Goal: Task Accomplishment & Management: Use online tool/utility

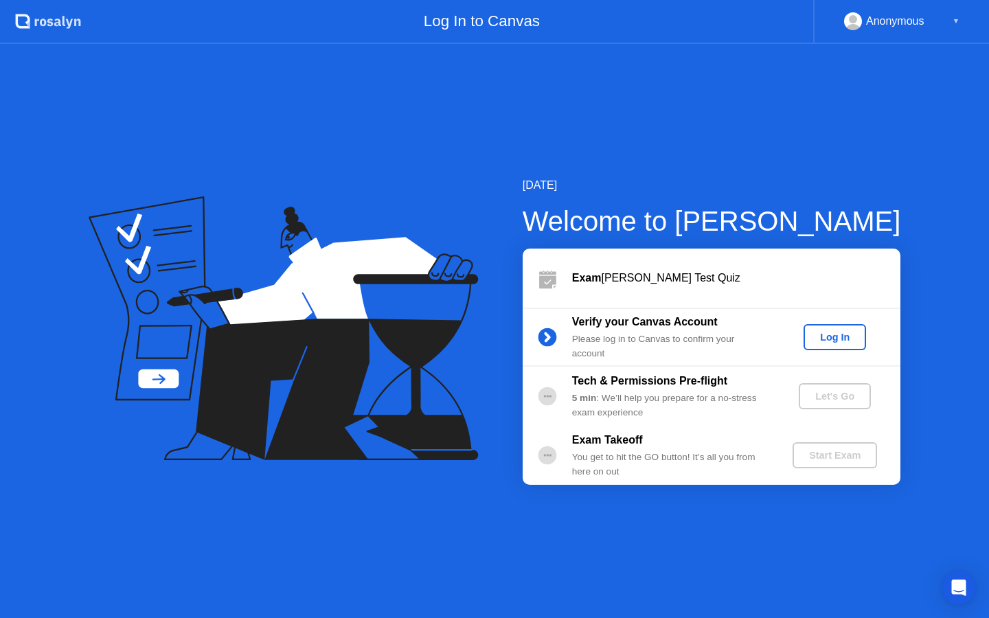
click at [821, 340] on div "Log In" at bounding box center [834, 337] width 51 height 11
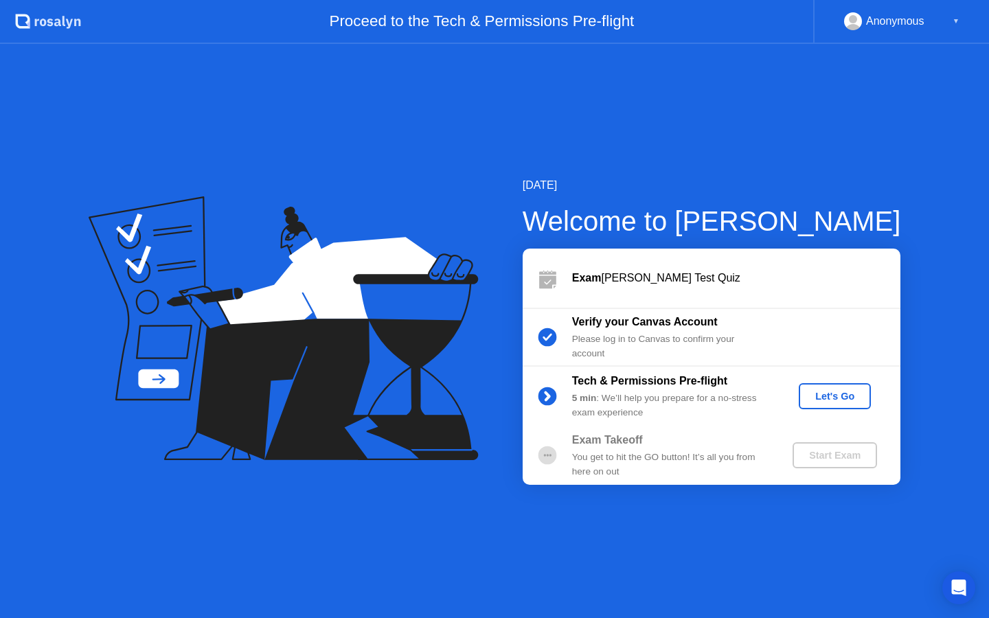
click at [823, 402] on div "Let's Go" at bounding box center [834, 396] width 61 height 11
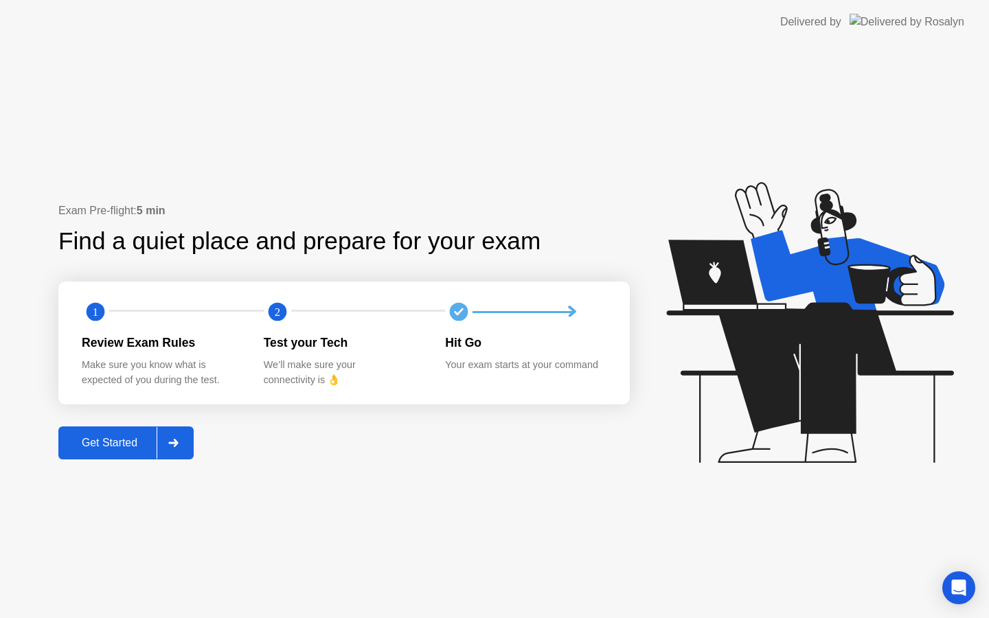
click at [132, 444] on div "Get Started" at bounding box center [109, 443] width 94 height 12
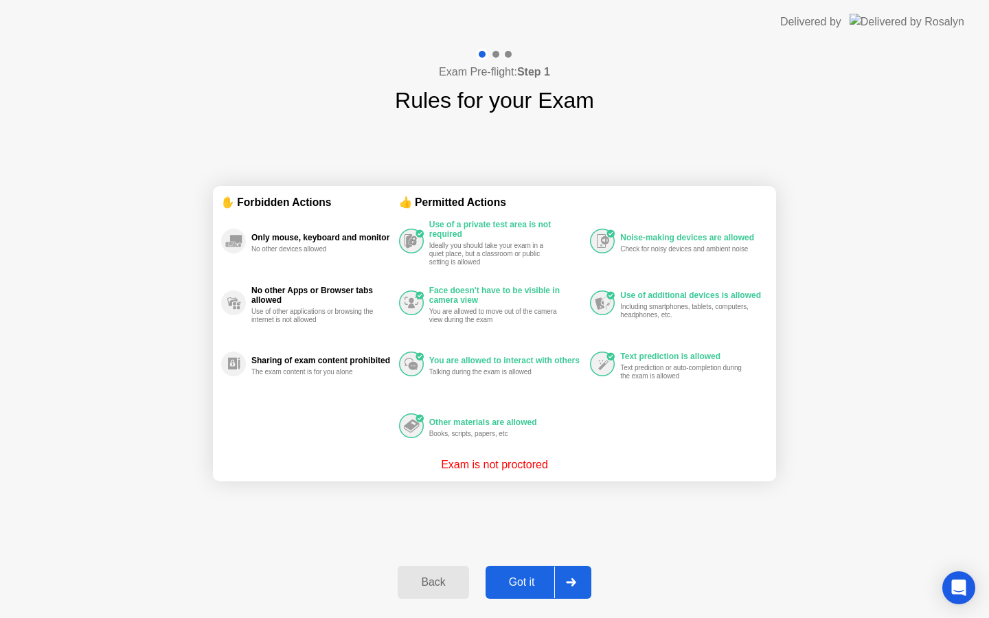
click at [531, 565] on div "Back Got it" at bounding box center [493, 582] width 209 height 63
click at [533, 578] on div "Got it" at bounding box center [521, 582] width 65 height 12
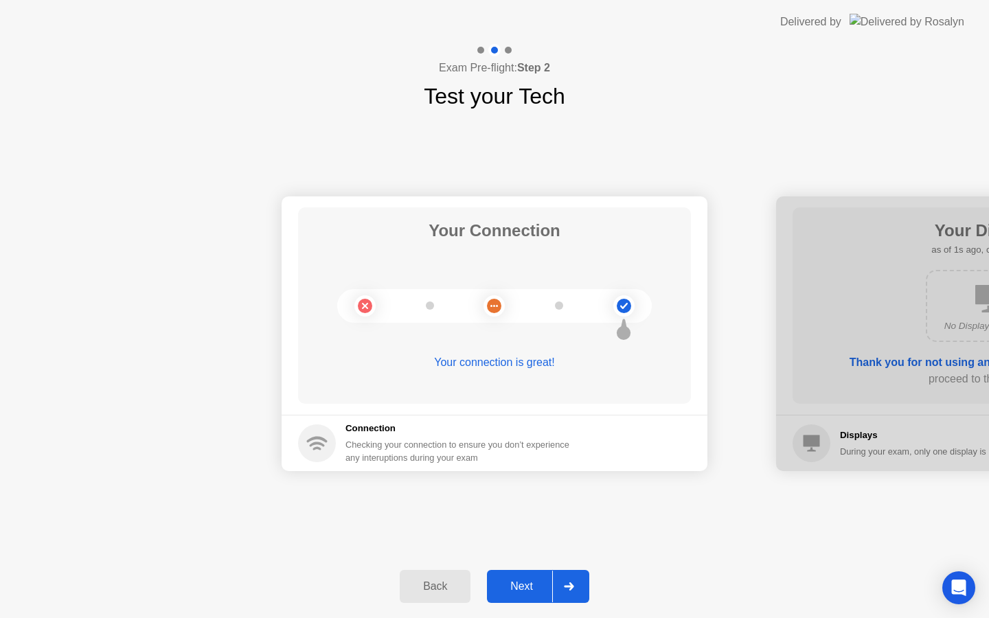
click at [541, 589] on div "Next" at bounding box center [521, 586] width 61 height 12
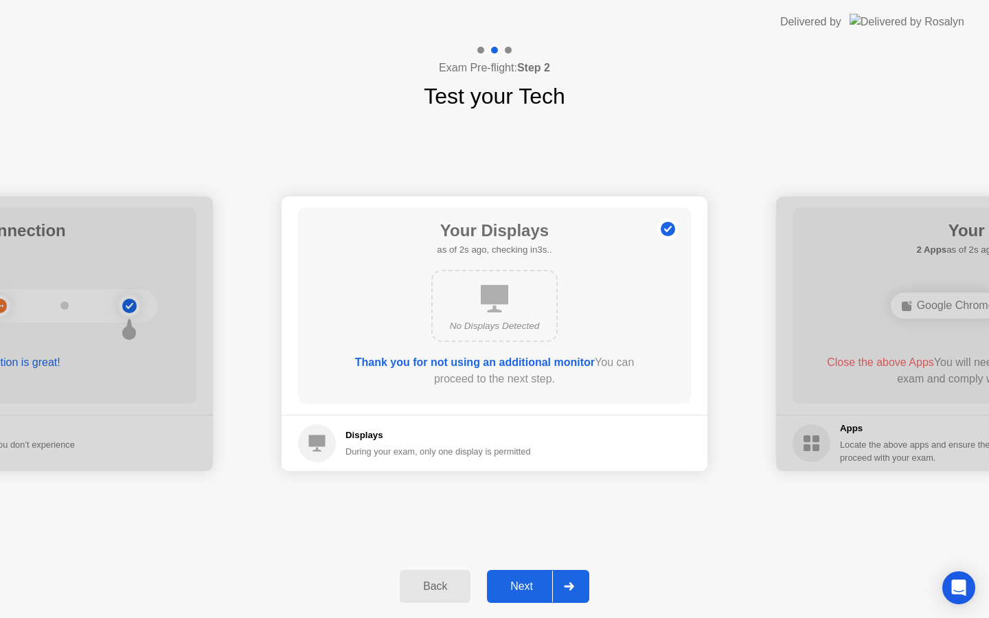
click at [541, 589] on div "Next" at bounding box center [521, 586] width 61 height 12
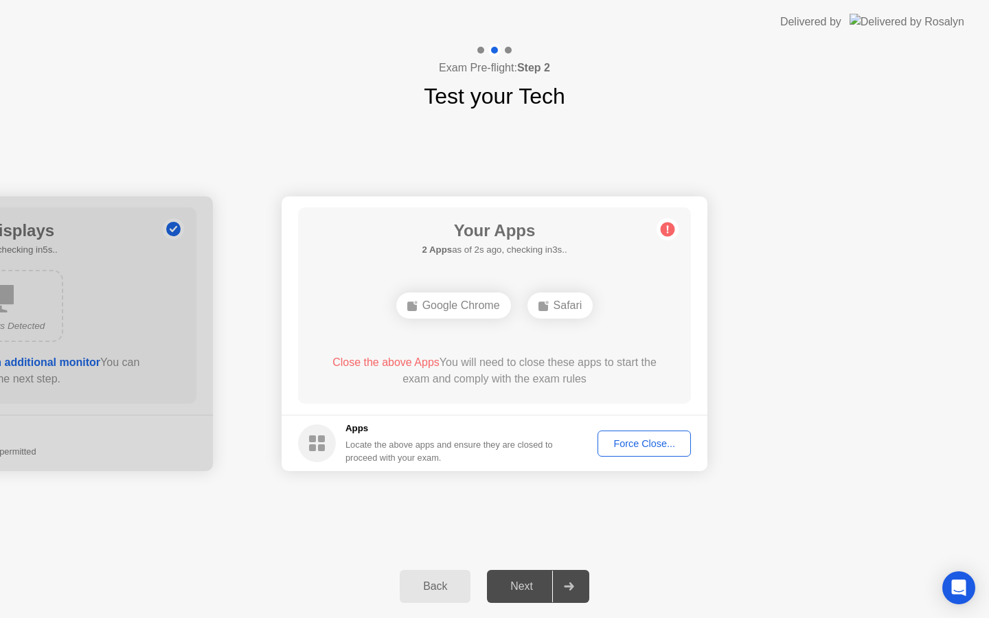
click at [639, 449] on div "Force Close..." at bounding box center [644, 443] width 84 height 11
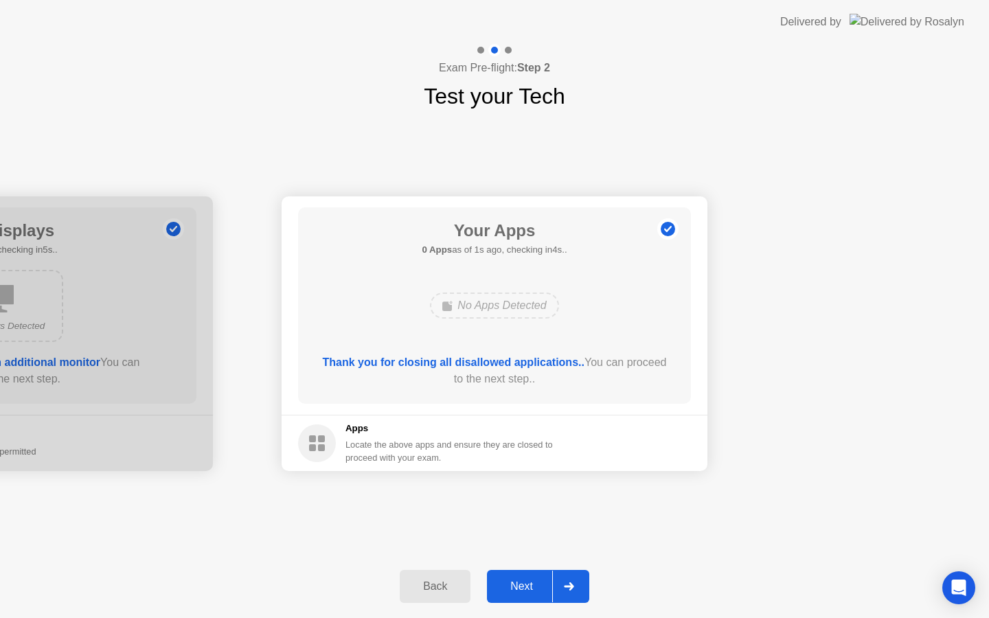
click at [537, 592] on div "Next" at bounding box center [521, 586] width 61 height 12
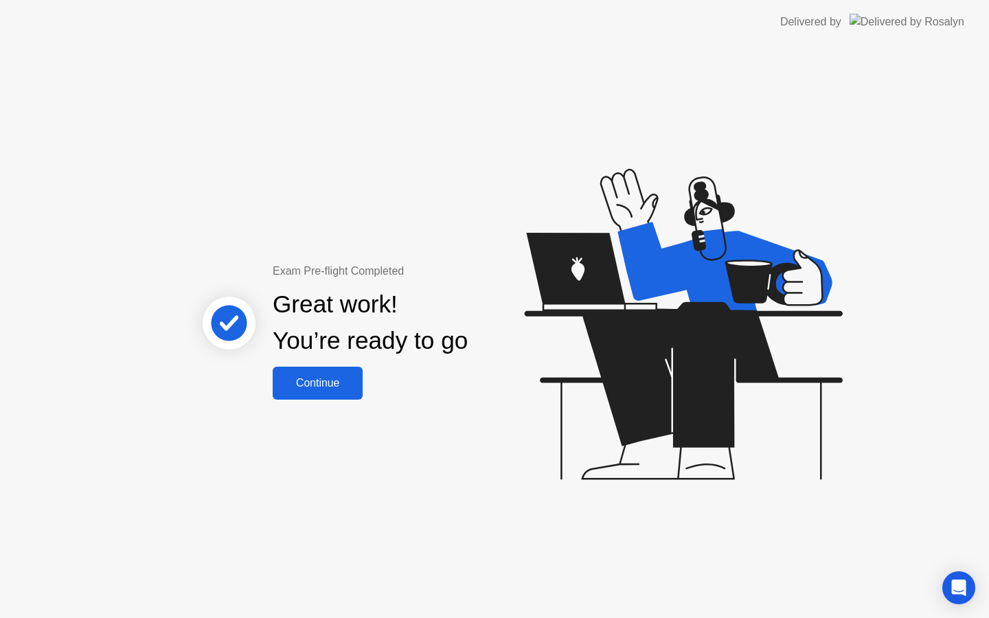
click at [336, 377] on div "Continue" at bounding box center [318, 383] width 82 height 12
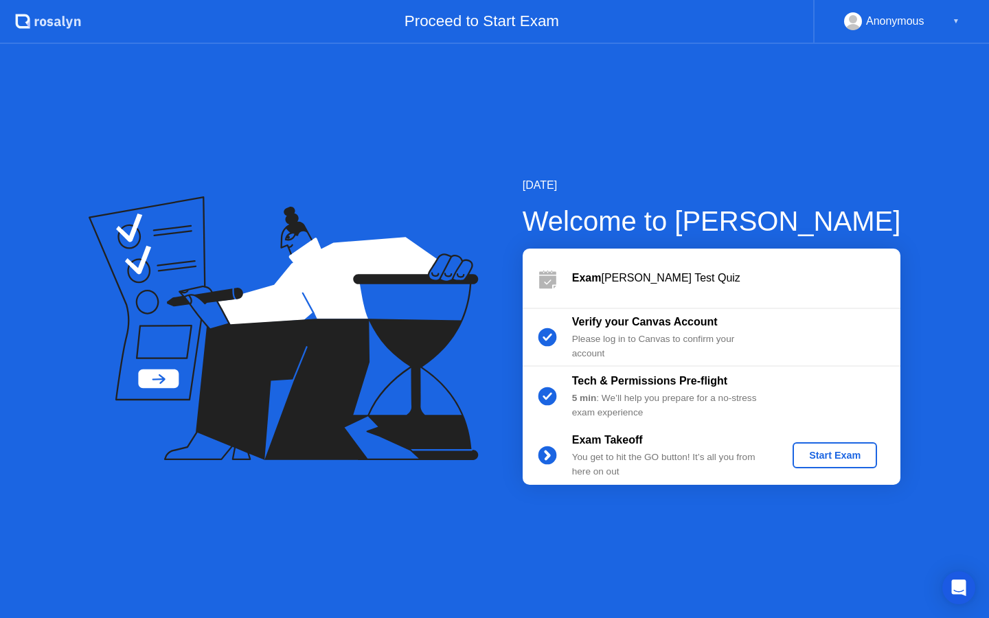
click at [829, 450] on div "Start Exam" at bounding box center [834, 455] width 73 height 11
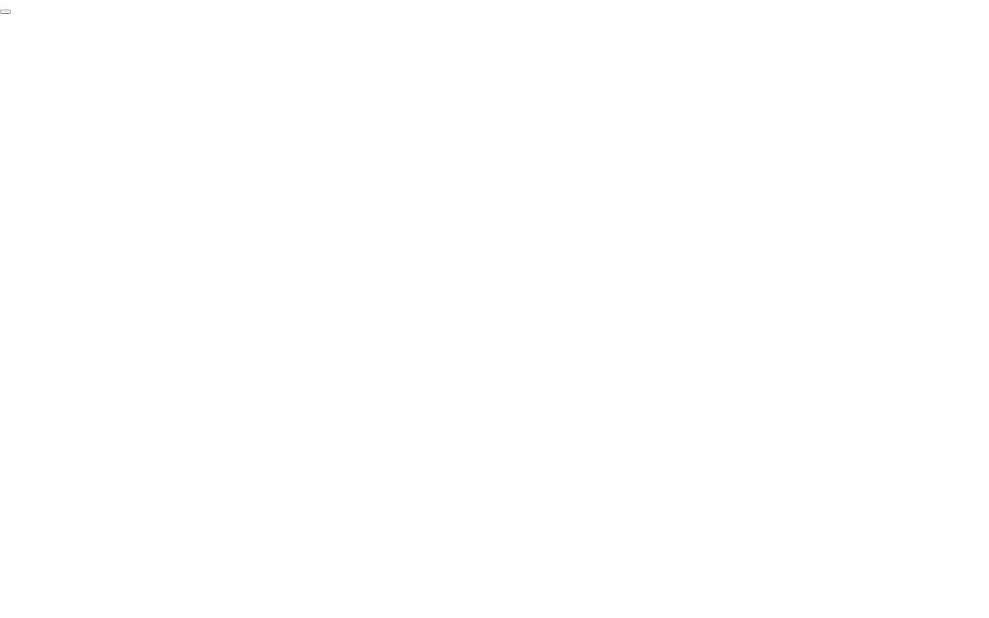
click div "End Proctoring Session"
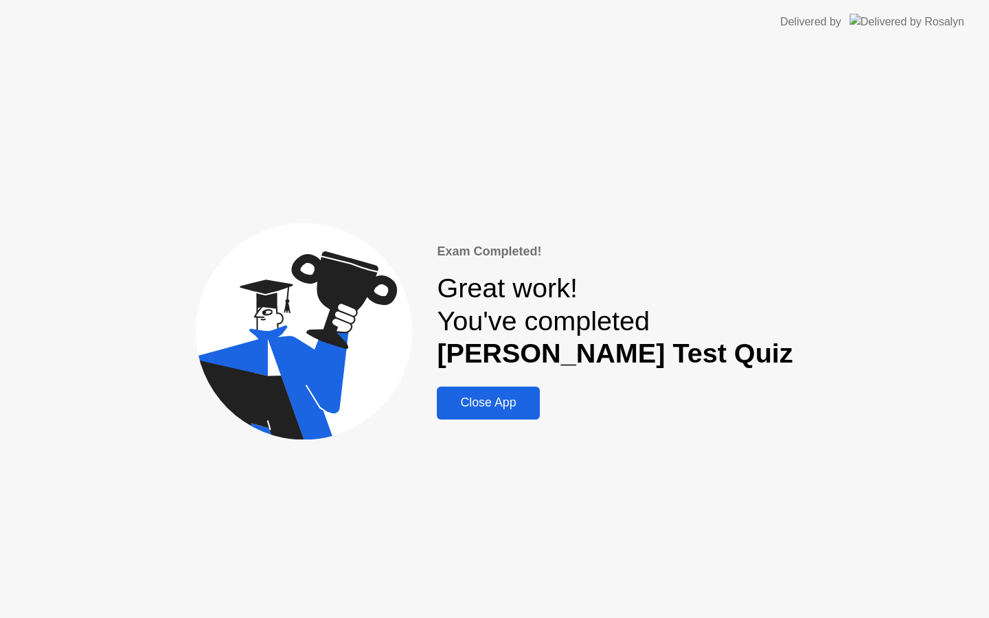
click at [535, 397] on div "Close App" at bounding box center [488, 402] width 94 height 14
